Goal: Find specific page/section: Find specific page/section

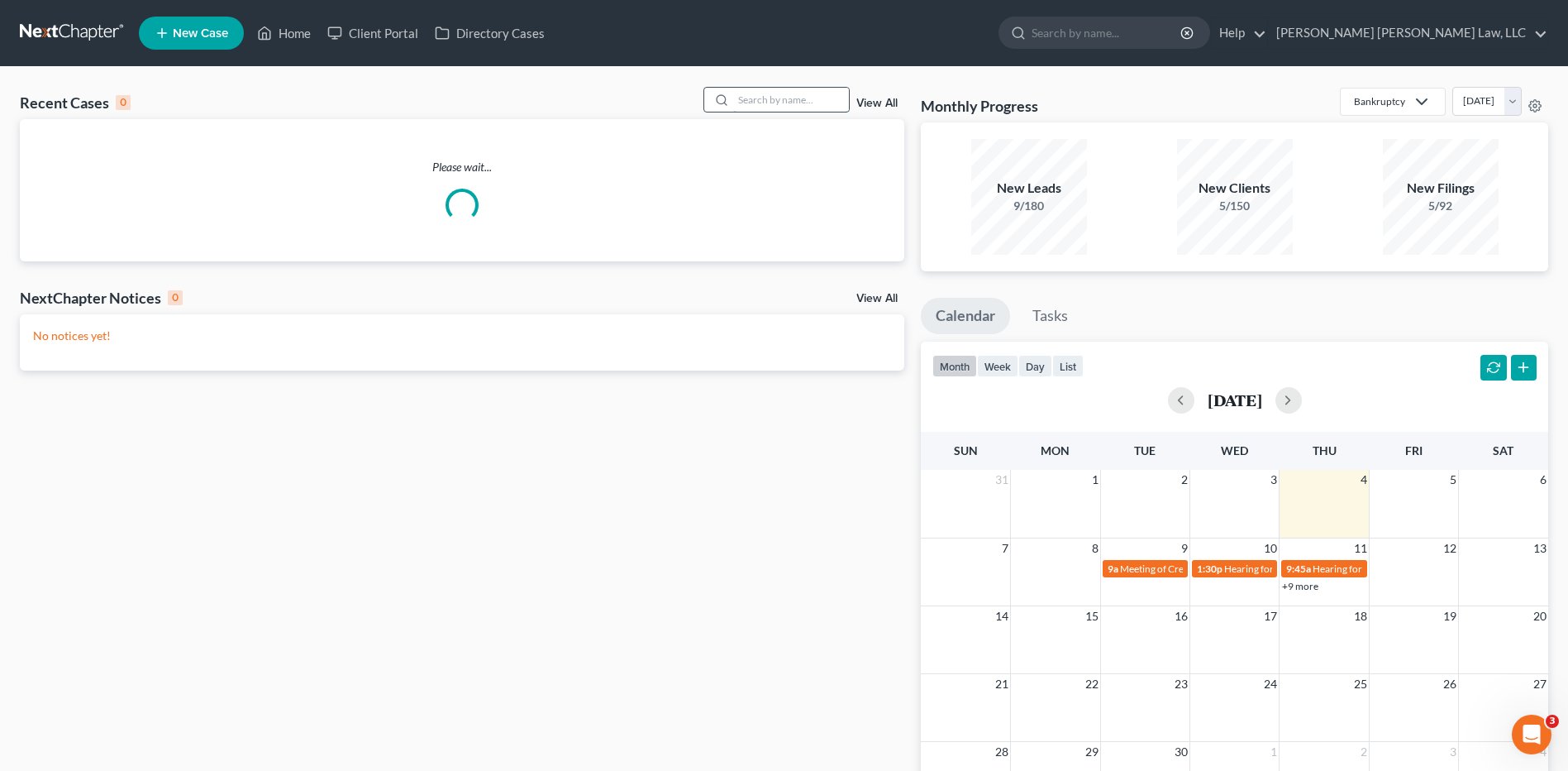
click at [804, 98] on input "search" at bounding box center [791, 100] width 116 height 24
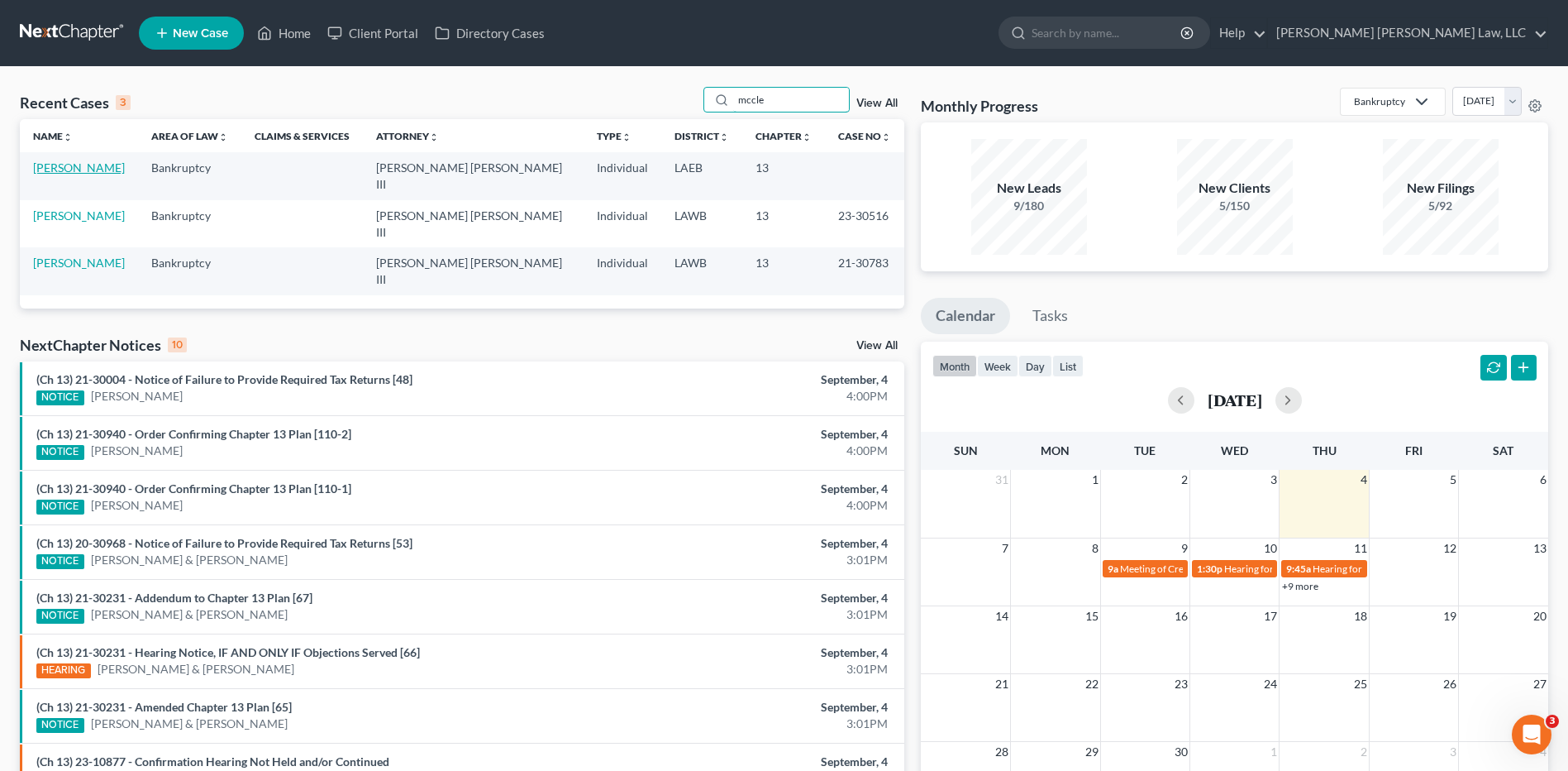
type input "mccle"
click at [69, 172] on link "[PERSON_NAME]" at bounding box center [79, 168] width 91 height 14
